Goal: Navigation & Orientation: Find specific page/section

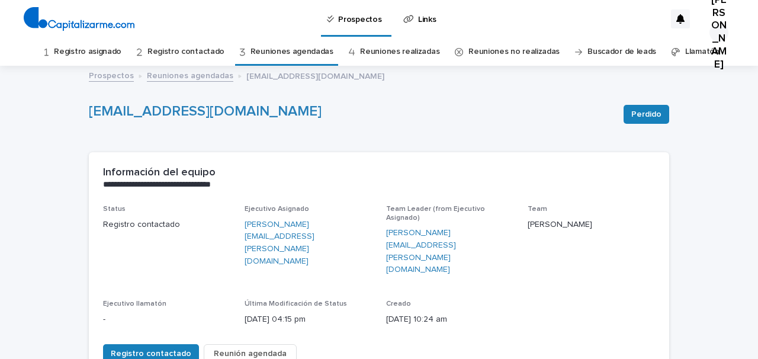
click at [99, 51] on link "Registro asignado" at bounding box center [87, 52] width 67 height 28
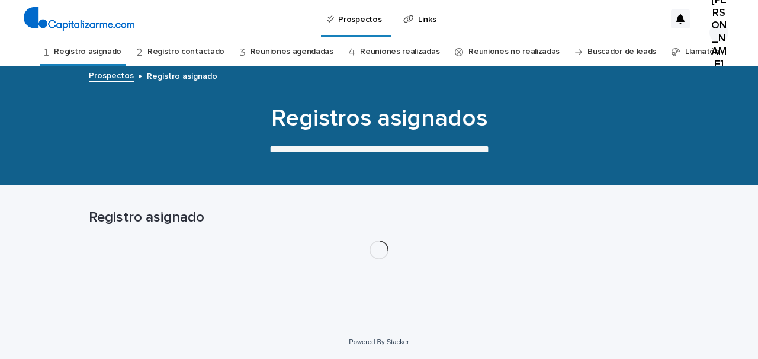
click at [295, 48] on link "Reuniones agendadas" at bounding box center [291, 52] width 83 height 28
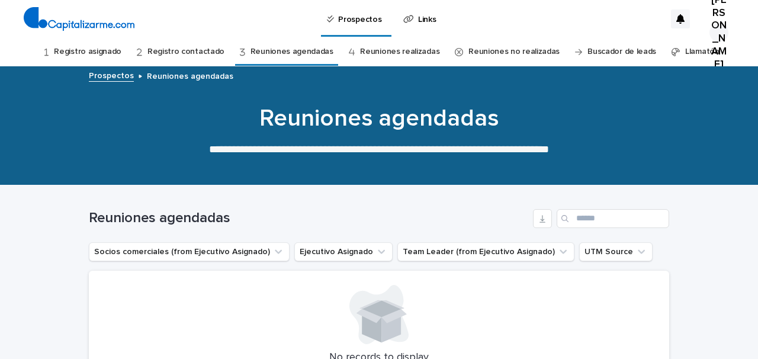
click at [387, 53] on link "Reuniones realizadas" at bounding box center [399, 52] width 79 height 28
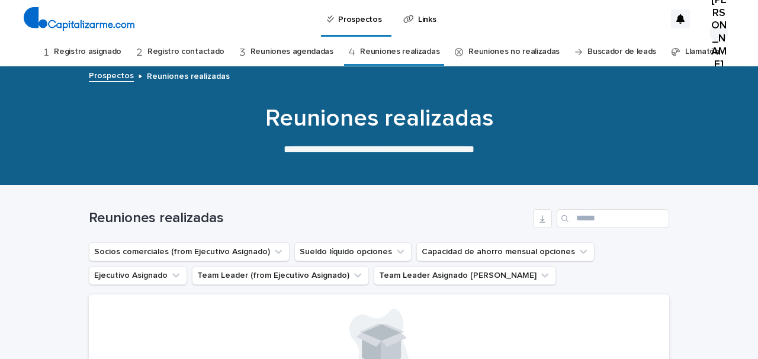
click at [495, 46] on link "Reuniones no realizadas" at bounding box center [513, 52] width 91 height 28
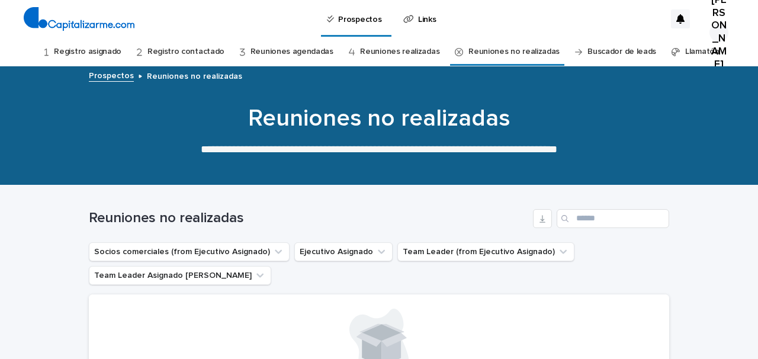
click at [206, 52] on link "Registro contactado" at bounding box center [185, 52] width 77 height 28
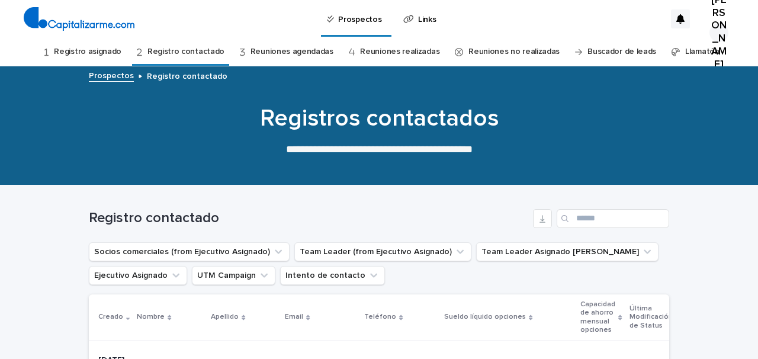
click at [111, 52] on link "Registro asignado" at bounding box center [87, 52] width 67 height 28
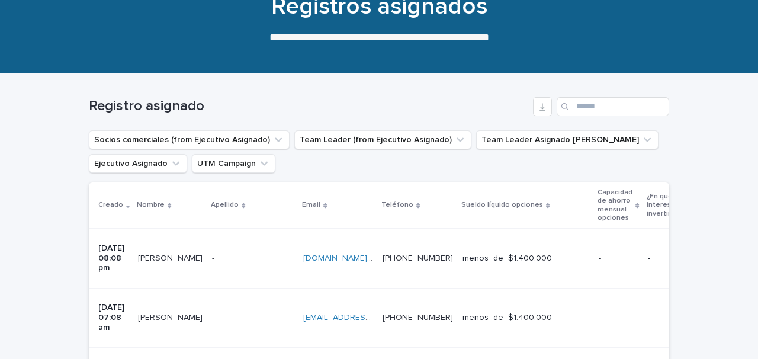
scroll to position [192, 0]
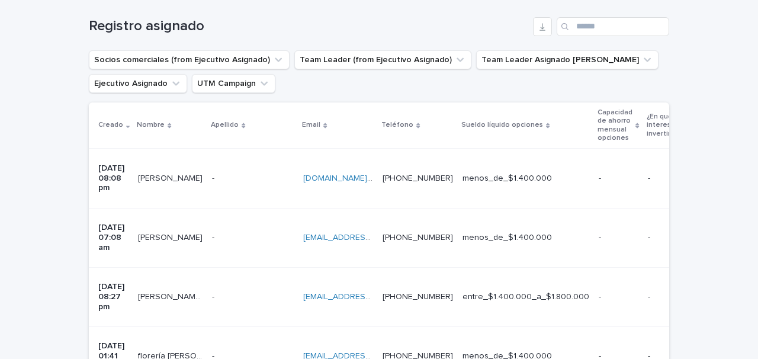
click at [232, 173] on p at bounding box center [253, 178] width 82 height 10
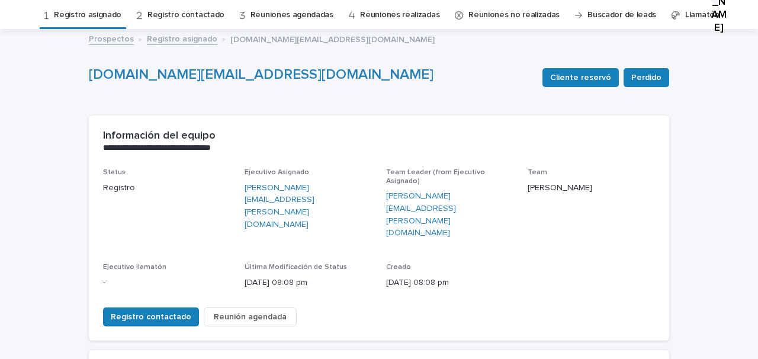
scroll to position [25, 0]
